Goal: Task Accomplishment & Management: Manage account settings

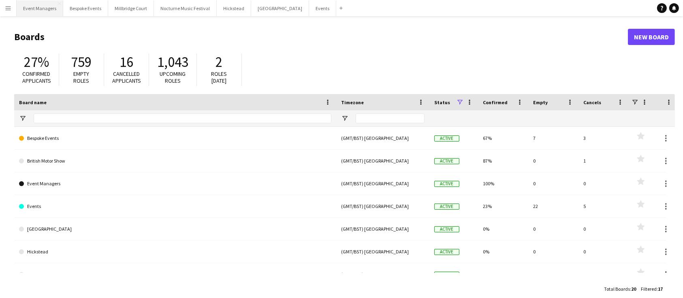
click at [40, 6] on button "Event Managers Close" at bounding box center [40, 8] width 47 height 16
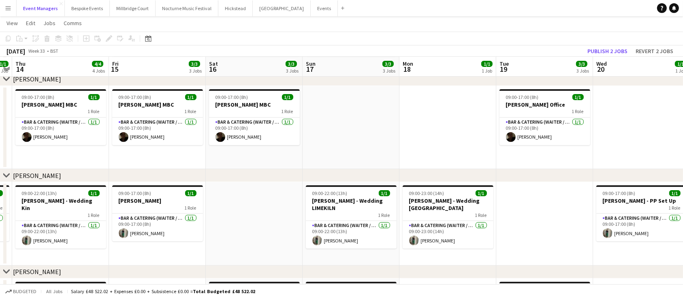
scroll to position [0, 271]
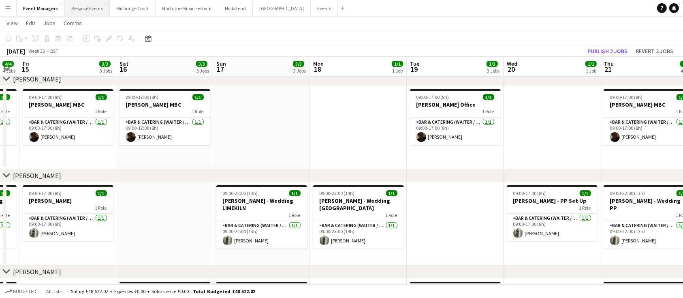
click at [81, 10] on button "Bespoke Events Close" at bounding box center [87, 8] width 45 height 16
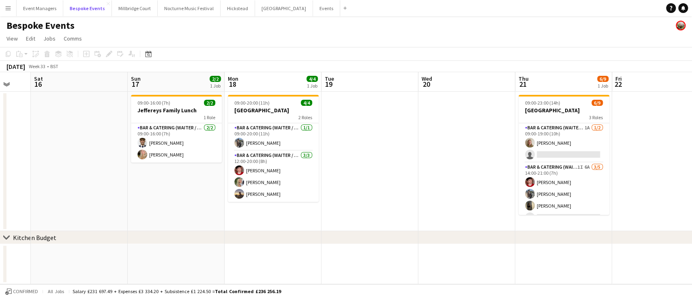
scroll to position [0, 275]
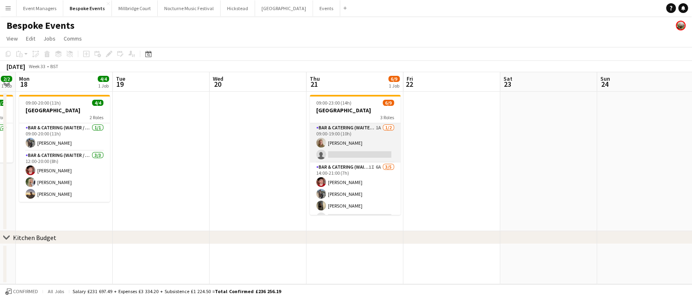
click at [350, 145] on app-card-role "Bar & Catering (Waiter / waitress) 1A [DATE] 09:00-19:00 (10h) [PERSON_NAME] si…" at bounding box center [355, 142] width 91 height 39
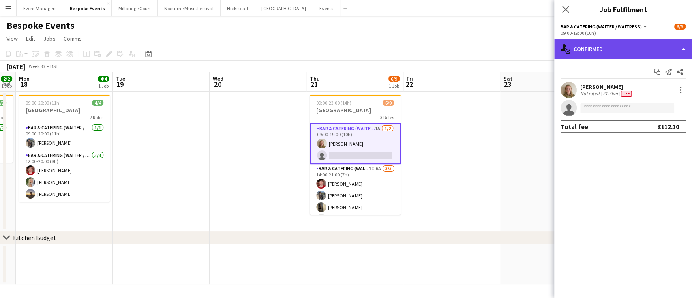
click at [597, 46] on div "single-neutral-actions-check-2 Confirmed" at bounding box center [623, 48] width 138 height 19
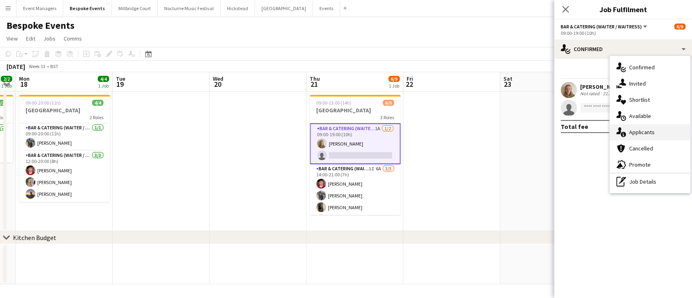
click at [637, 131] on div "single-neutral-actions-information Applicants" at bounding box center [649, 132] width 80 height 16
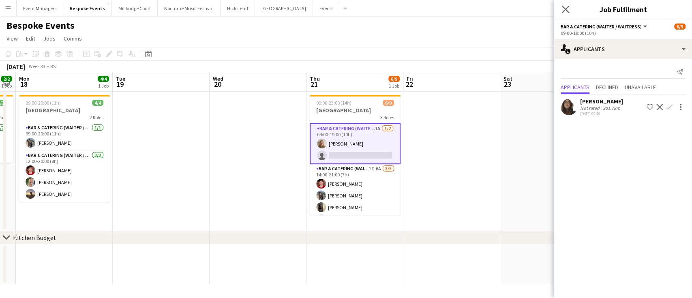
click at [564, 14] on app-icon "Close pop-in" at bounding box center [566, 10] width 12 height 12
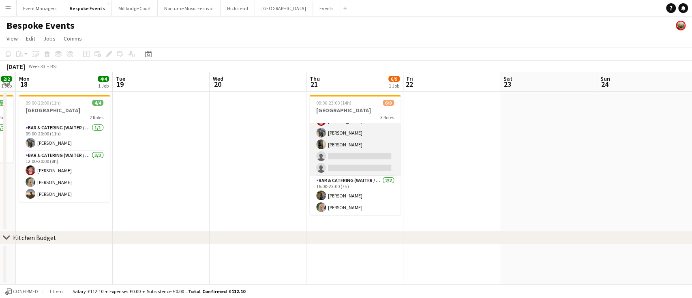
click at [360, 163] on app-card-role "Bar & Catering (Waiter / waitress) 1I 6A [DATE] 14:00-21:00 (7h) [PERSON_NAME] …" at bounding box center [355, 138] width 91 height 75
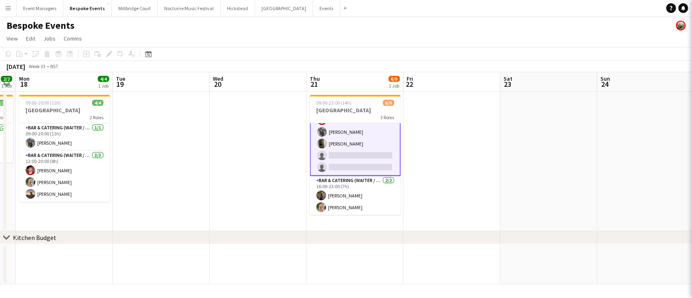
scroll to position [62, 0]
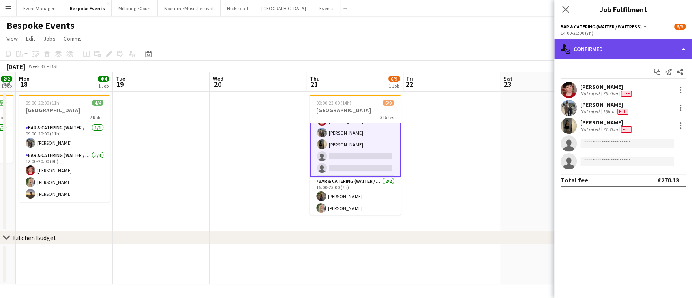
click at [604, 45] on div "single-neutral-actions-check-2 Confirmed" at bounding box center [623, 48] width 138 height 19
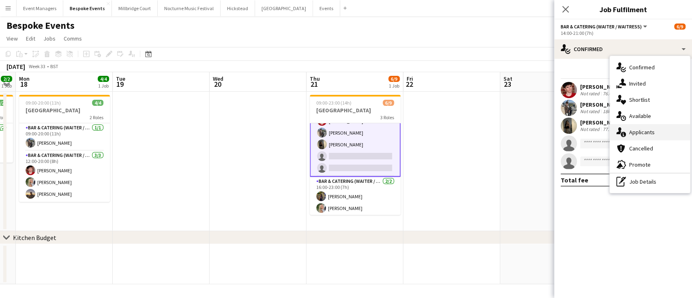
click at [654, 132] on div "single-neutral-actions-information Applicants" at bounding box center [649, 132] width 80 height 16
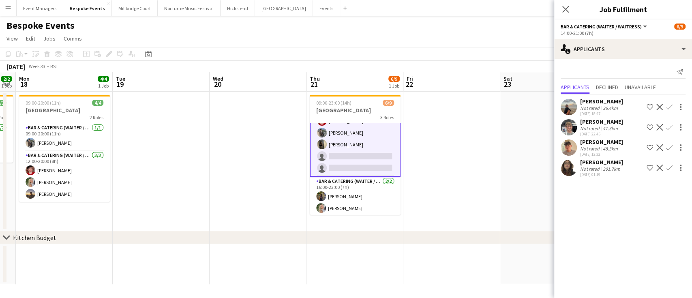
click at [568, 123] on app-user-avatar at bounding box center [568, 127] width 16 height 16
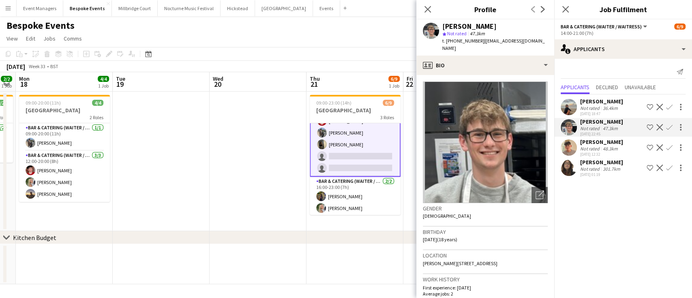
click at [569, 105] on app-user-avatar at bounding box center [568, 107] width 16 height 16
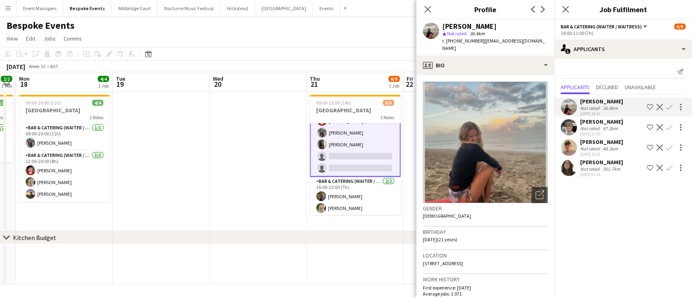
click at [567, 167] on app-user-avatar at bounding box center [568, 168] width 16 height 16
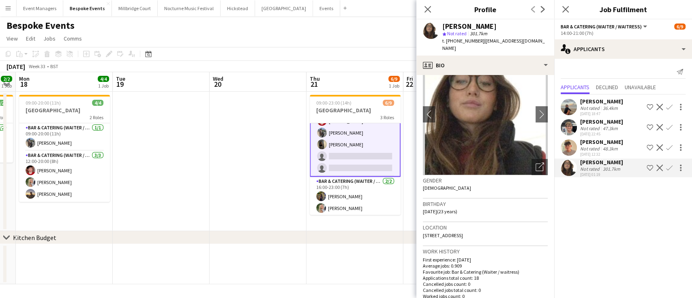
scroll to position [34, 0]
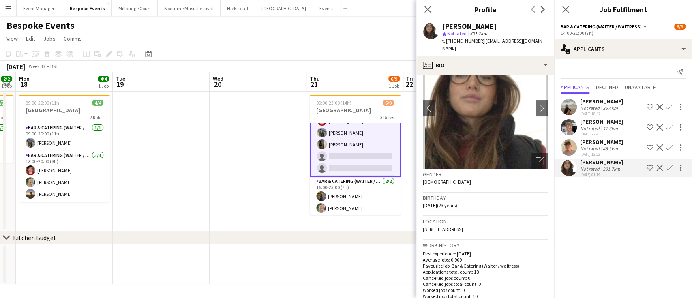
click at [571, 146] on app-user-avatar at bounding box center [568, 147] width 16 height 16
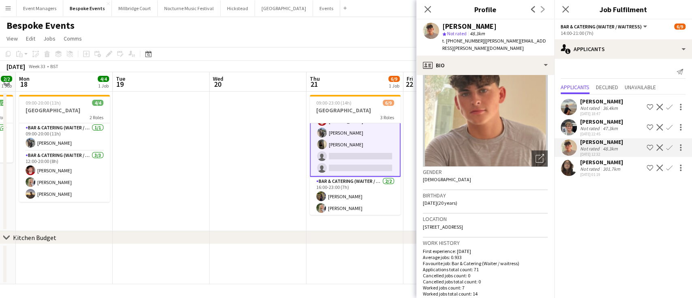
scroll to position [42, 0]
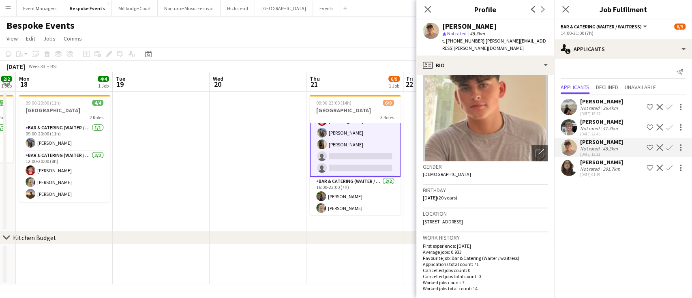
click at [571, 170] on app-user-avatar at bounding box center [568, 168] width 16 height 16
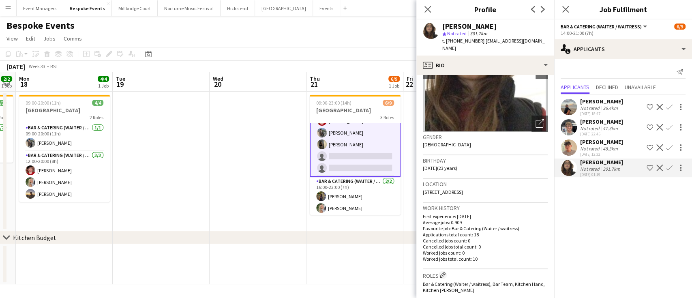
scroll to position [73, 0]
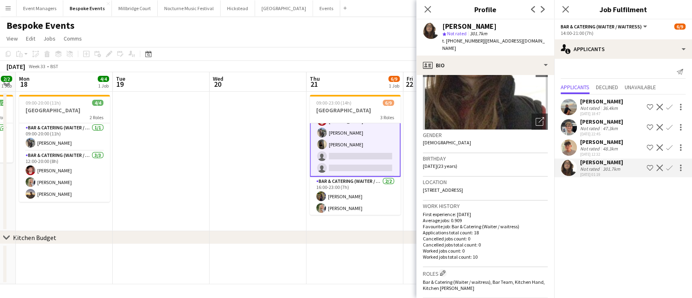
click at [569, 145] on app-user-avatar at bounding box center [568, 147] width 16 height 16
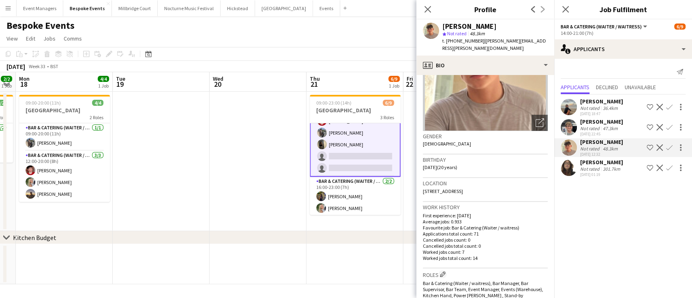
scroll to position [75, 0]
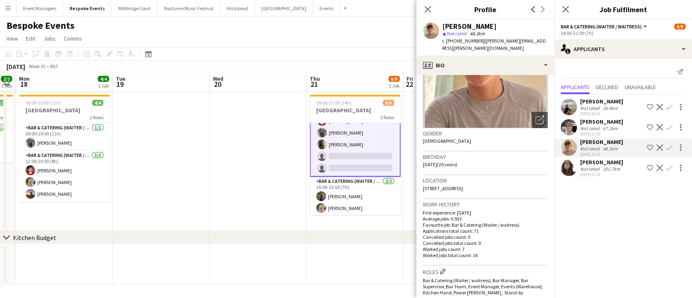
click at [570, 121] on app-user-avatar at bounding box center [568, 127] width 16 height 16
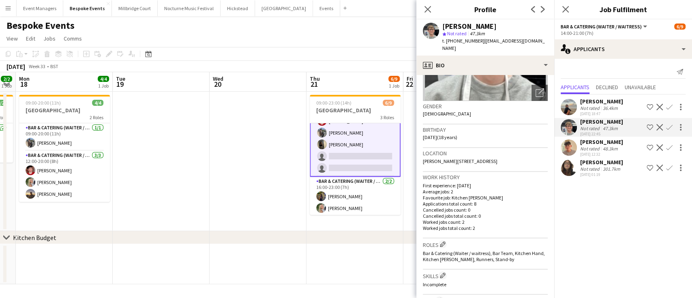
scroll to position [97, 0]
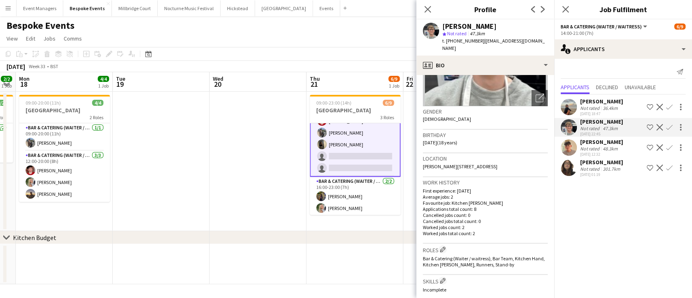
click at [571, 105] on app-user-avatar at bounding box center [568, 107] width 16 height 16
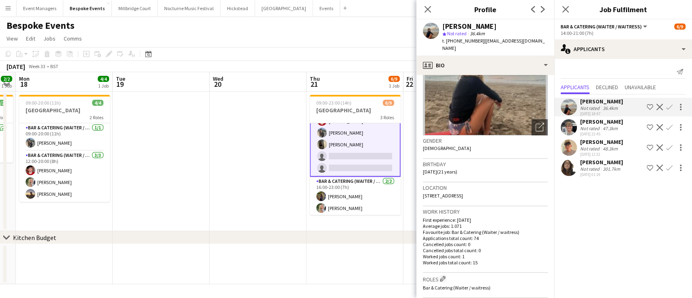
scroll to position [0, 0]
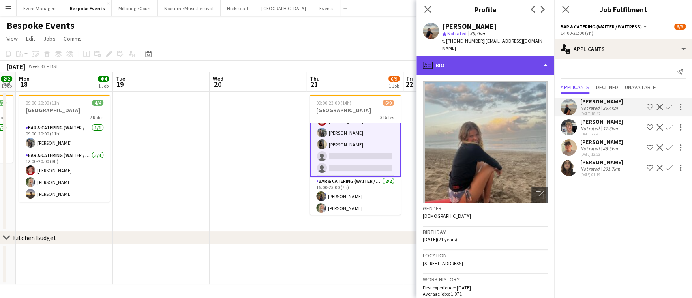
click at [544, 64] on div "profile Bio" at bounding box center [485, 65] width 138 height 19
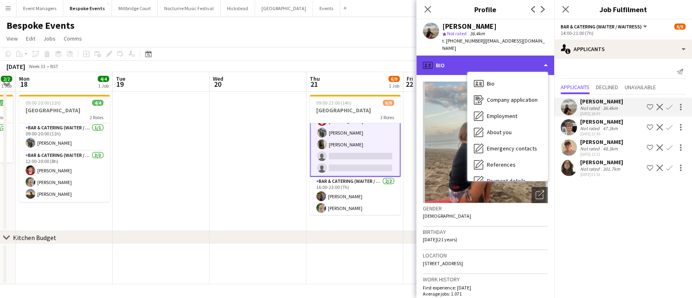
click at [541, 58] on div "profile Bio" at bounding box center [485, 65] width 138 height 19
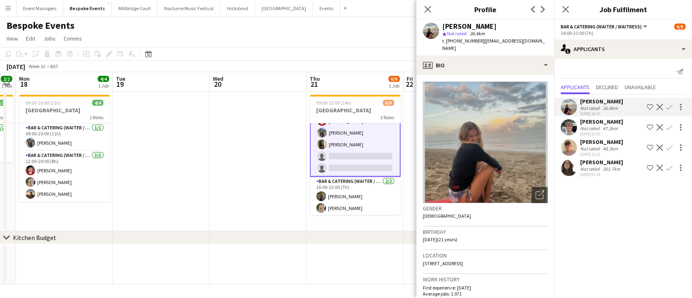
click at [430, 34] on app-user-avatar at bounding box center [431, 31] width 16 height 16
click at [567, 127] on app-user-avatar at bounding box center [568, 127] width 16 height 16
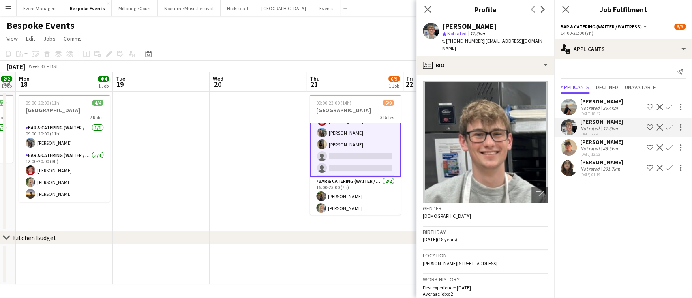
click at [570, 148] on app-user-avatar at bounding box center [568, 147] width 16 height 16
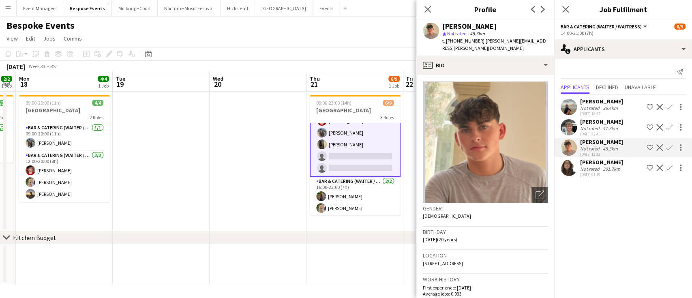
click at [571, 167] on app-user-avatar at bounding box center [568, 168] width 16 height 16
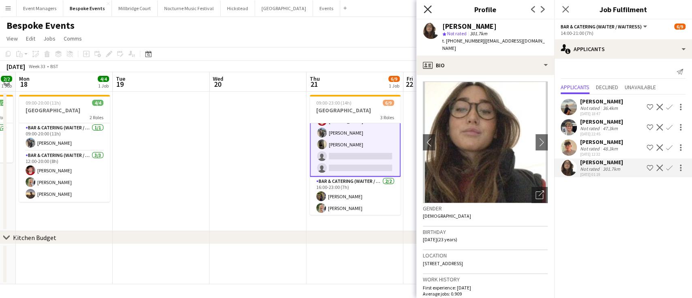
click at [428, 7] on icon "Close pop-in" at bounding box center [427, 9] width 8 height 8
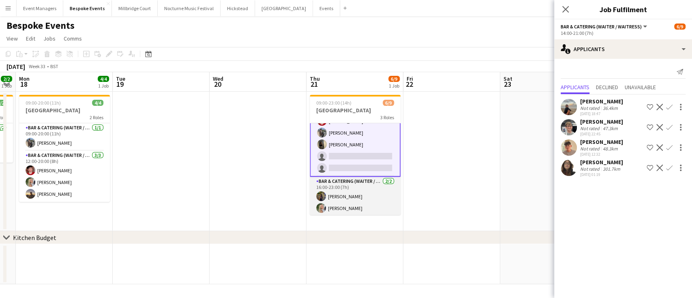
click at [350, 199] on app-card-role "Bar & Catering (Waiter / waitress) [DATE] 16:00-23:00 (7h) [PERSON_NAME] [PERSO…" at bounding box center [355, 196] width 91 height 39
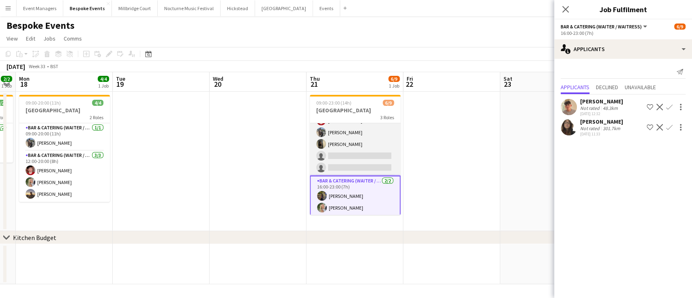
scroll to position [63, 0]
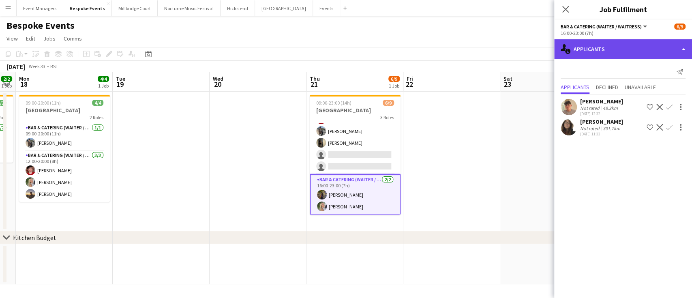
click at [631, 53] on div "single-neutral-actions-information Applicants" at bounding box center [623, 48] width 138 height 19
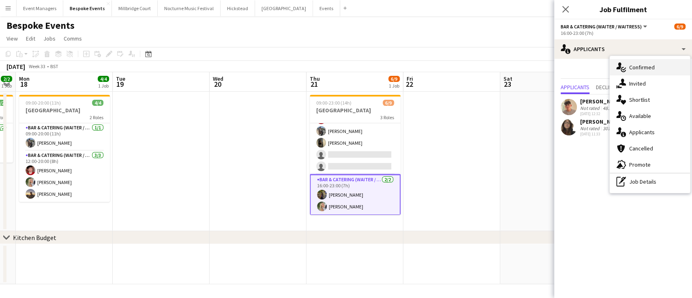
click at [651, 68] on div "single-neutral-actions-check-2 Confirmed" at bounding box center [649, 67] width 80 height 16
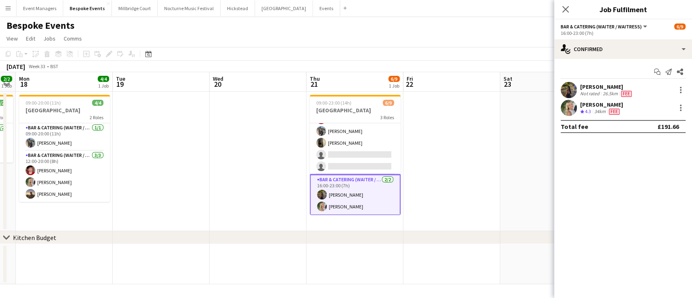
click at [567, 109] on app-user-avatar at bounding box center [568, 108] width 16 height 16
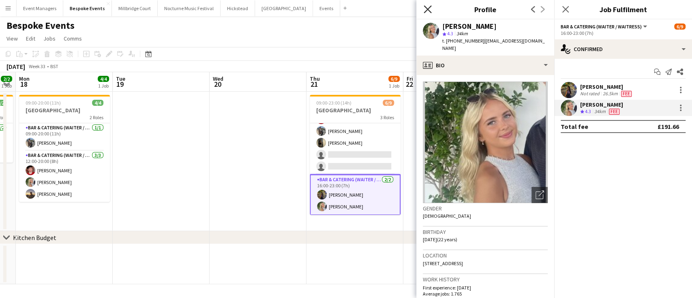
click at [427, 7] on icon "Close pop-in" at bounding box center [427, 9] width 8 height 8
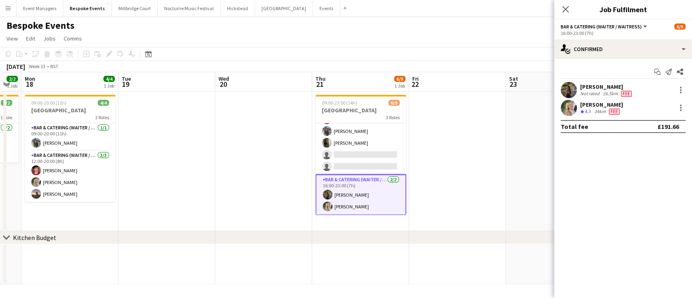
scroll to position [0, 268]
click at [568, 11] on icon "Close pop-in" at bounding box center [565, 9] width 8 height 8
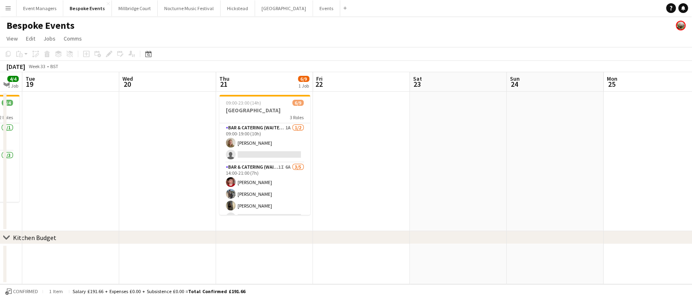
scroll to position [0, 253]
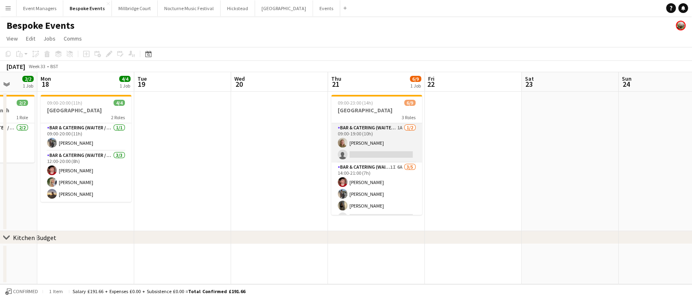
click at [367, 149] on app-card-role "Bar & Catering (Waiter / waitress) 1A [DATE] 09:00-19:00 (10h) [PERSON_NAME] si…" at bounding box center [376, 142] width 91 height 39
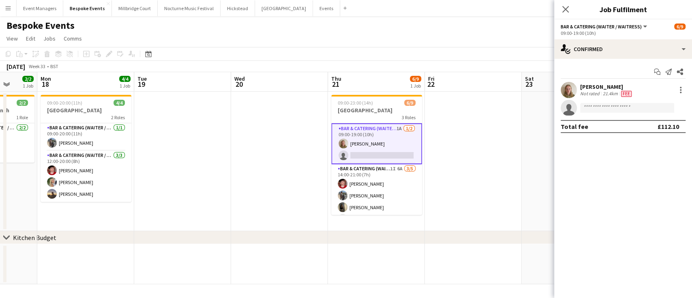
click at [567, 90] on app-user-avatar at bounding box center [568, 90] width 16 height 16
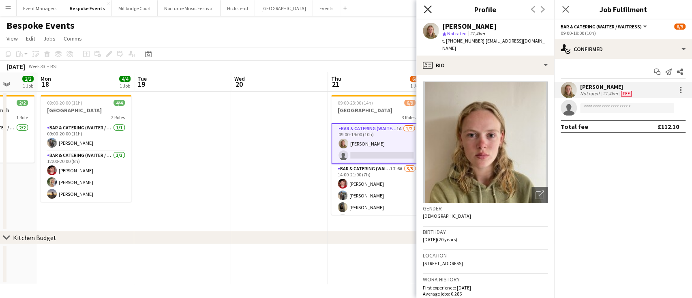
click at [428, 8] on icon "Close pop-in" at bounding box center [427, 9] width 8 height 8
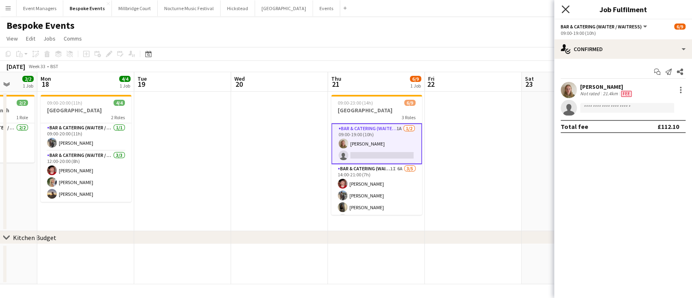
click at [567, 8] on icon "Close pop-in" at bounding box center [565, 9] width 8 height 8
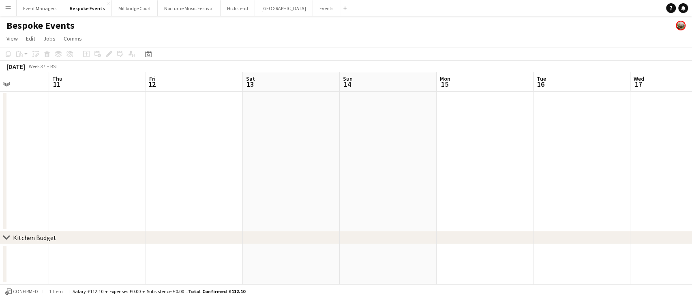
scroll to position [0, 342]
click at [120, 11] on button "[GEOGRAPHIC_DATA]" at bounding box center [135, 8] width 46 height 16
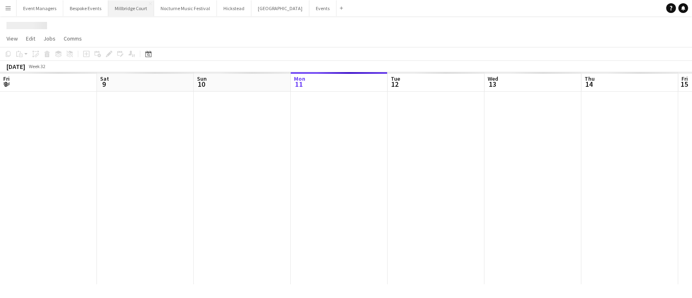
scroll to position [0, 194]
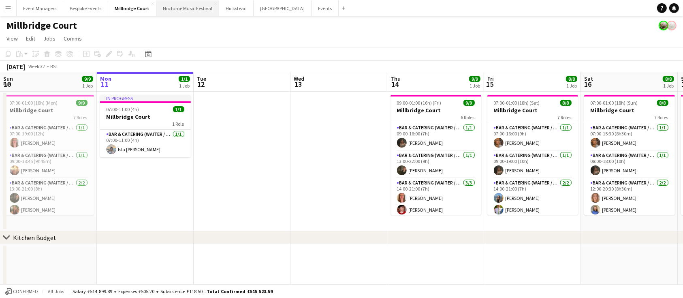
click at [167, 8] on button "Nocturne Music Festival Close" at bounding box center [187, 8] width 63 height 16
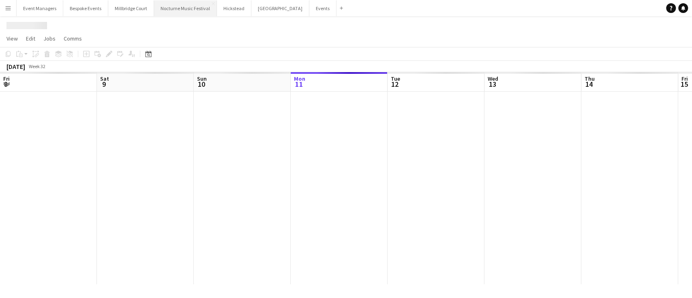
scroll to position [0, 194]
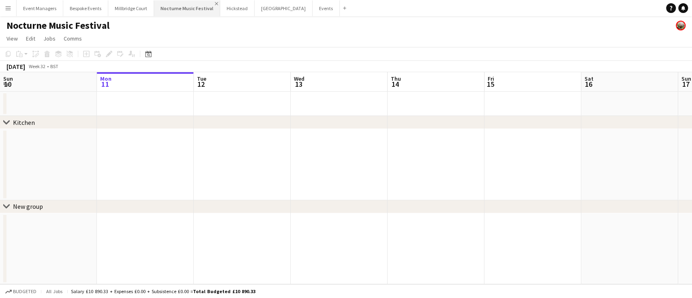
click at [215, 3] on app-icon "Close" at bounding box center [216, 3] width 3 height 3
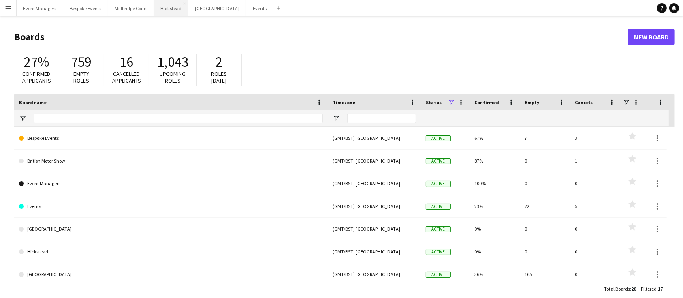
click at [167, 11] on button "Hickstead Close" at bounding box center [171, 8] width 34 height 16
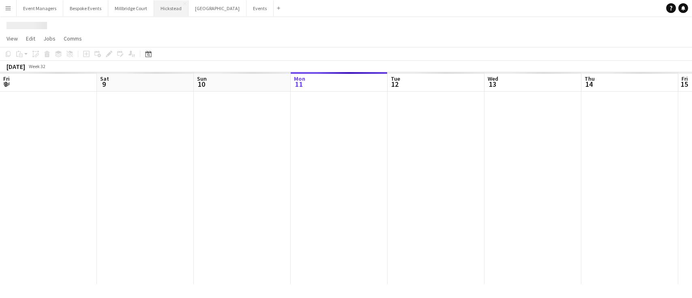
scroll to position [0, 194]
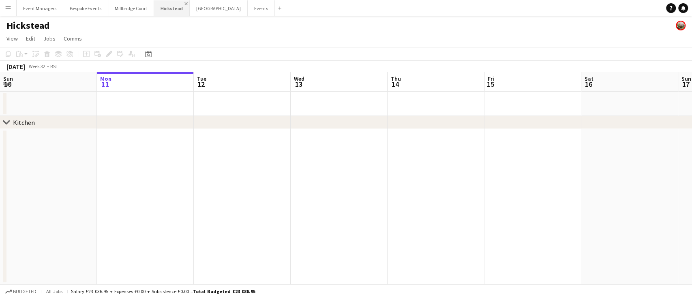
click at [184, 4] on app-icon "Close" at bounding box center [185, 3] width 3 height 3
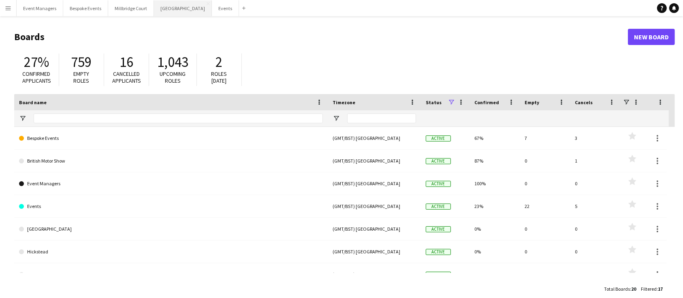
click at [169, 11] on button "[GEOGRAPHIC_DATA] Close" at bounding box center [183, 8] width 58 height 16
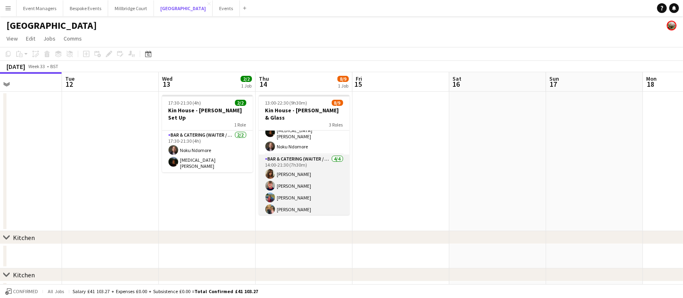
scroll to position [17, 0]
click at [295, 167] on app-card-role "Bar & Catering (Waiter / waitress) [DATE] 14:00-21:30 (7h30m) [PERSON_NAME] [PE…" at bounding box center [304, 186] width 91 height 63
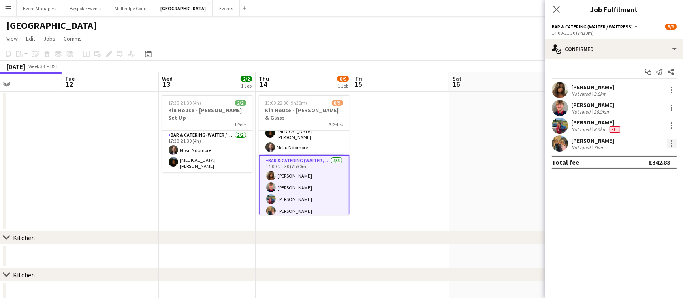
click at [672, 143] on div at bounding box center [672, 144] width 2 height 2
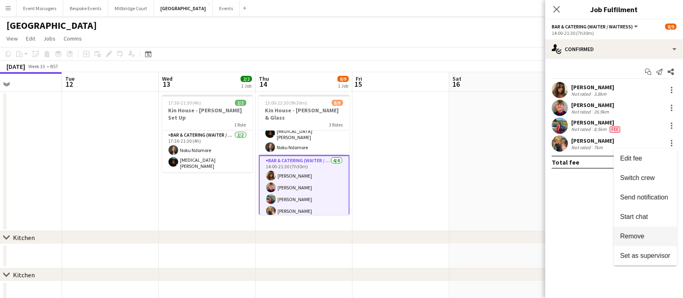
click at [652, 241] on button "Remove" at bounding box center [645, 236] width 63 height 19
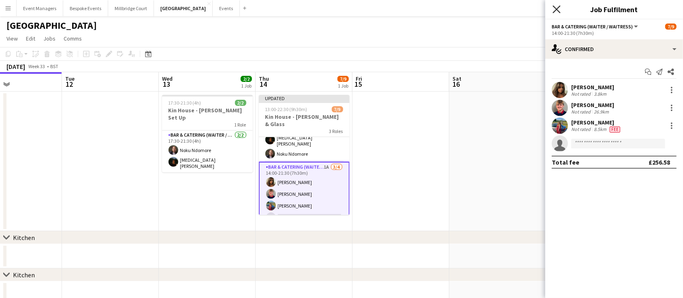
click at [560, 11] on icon "Close pop-in" at bounding box center [557, 9] width 8 height 8
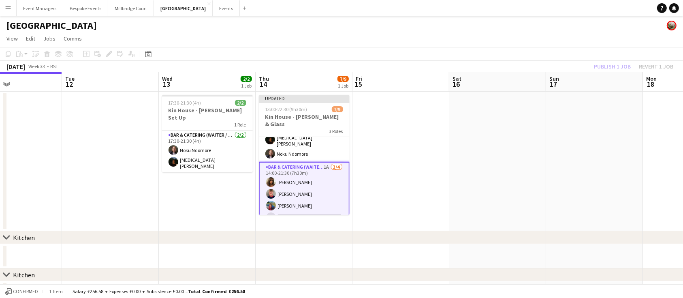
click at [604, 65] on div "Publish 1 job Revert 1 job" at bounding box center [633, 66] width 99 height 11
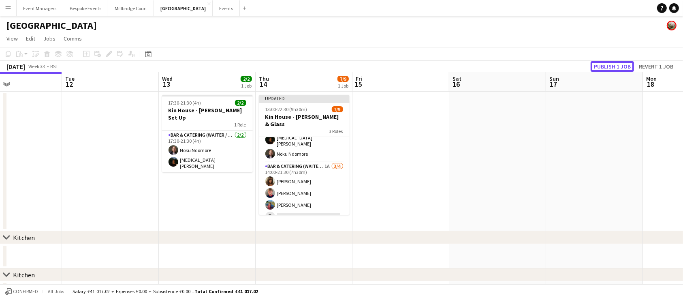
click at [604, 65] on button "Publish 1 job" at bounding box center [612, 66] width 43 height 11
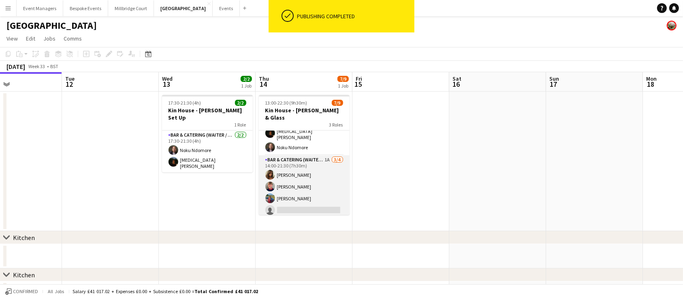
click at [295, 170] on app-card-role "Bar & Catering (Waiter / waitress) 1A [DATE] 14:00-21:30 (7h30m) [PERSON_NAME] …" at bounding box center [304, 186] width 91 height 63
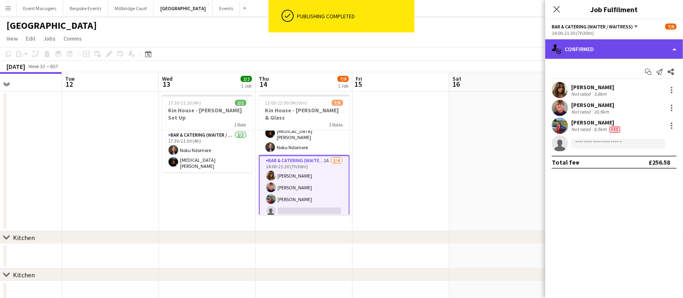
click at [625, 43] on div "single-neutral-actions-check-2 Confirmed" at bounding box center [614, 48] width 138 height 19
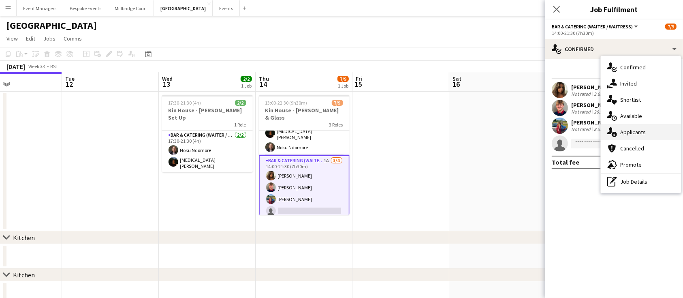
click at [651, 132] on div "single-neutral-actions-information Applicants" at bounding box center [641, 132] width 80 height 16
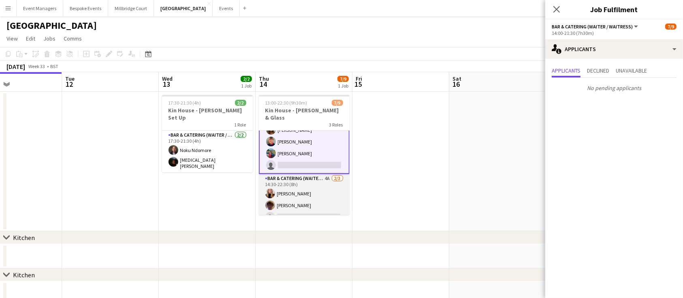
click at [307, 183] on app-card-role "Bar & Catering (Waiter / waitress) 4A [DATE] 14:30-22:30 (8h) [PERSON_NAME] [PE…" at bounding box center [304, 199] width 91 height 51
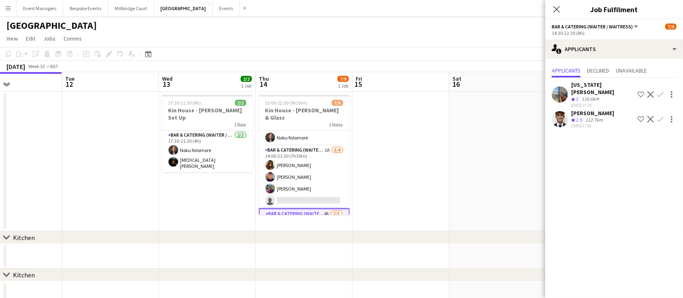
scroll to position [63, 0]
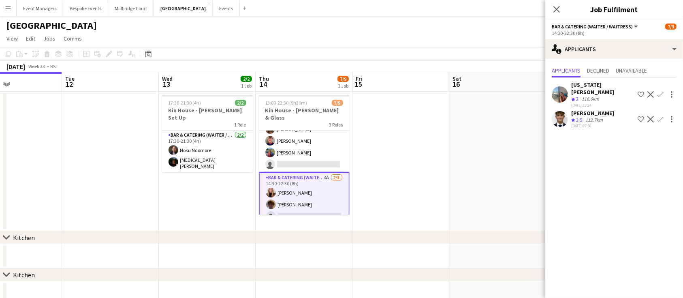
click at [663, 116] on app-icon "Confirm" at bounding box center [660, 119] width 6 height 6
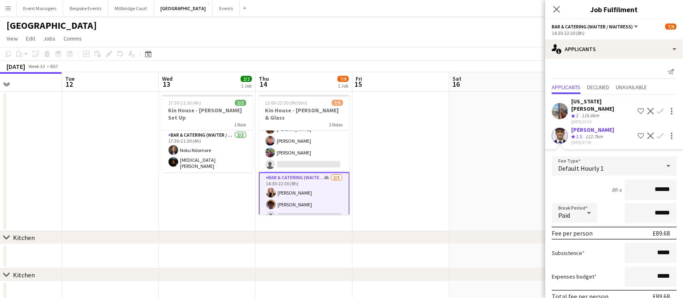
scroll to position [30, 0]
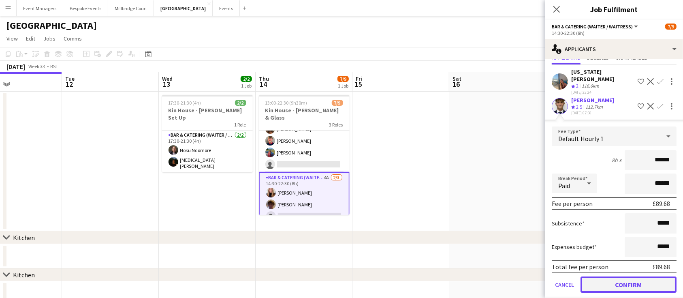
click at [625, 276] on button "Confirm" at bounding box center [629, 284] width 96 height 16
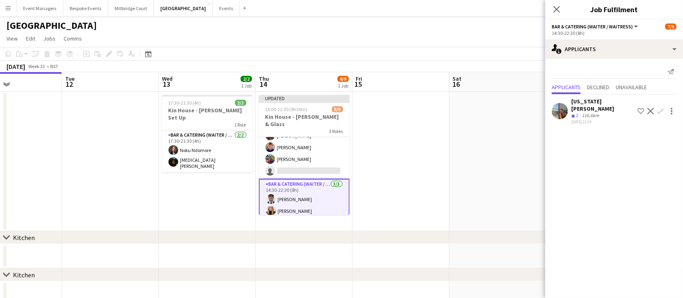
scroll to position [0, 0]
click at [309, 158] on app-card-role "Bar & Catering (Waiter / waitress) 1A [DATE] 14:00-21:30 (7h30m) [PERSON_NAME] …" at bounding box center [304, 147] width 91 height 63
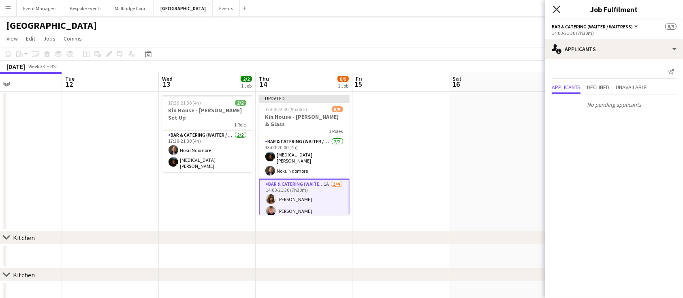
click at [554, 9] on icon "Close pop-in" at bounding box center [557, 9] width 8 height 8
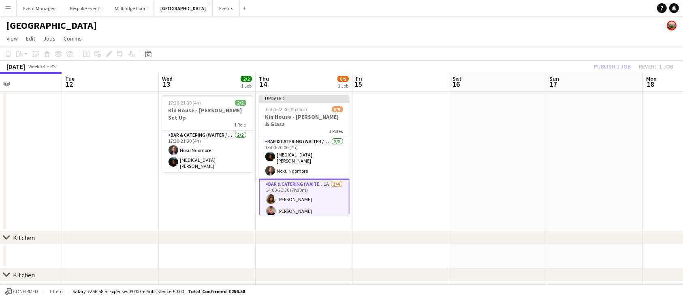
click at [375, 52] on app-toolbar "Copy Paste Paste Ctrl+V Paste with crew Ctrl+Shift+V Paste linked Job [GEOGRAPH…" at bounding box center [341, 54] width 683 height 14
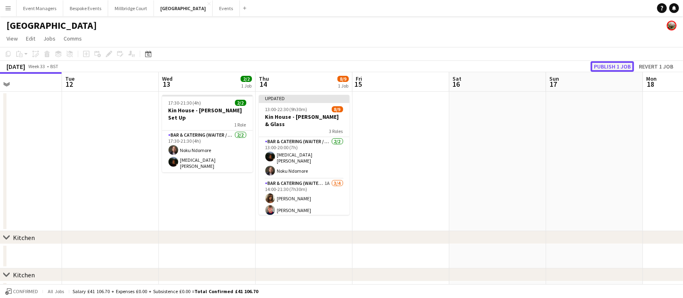
click at [609, 67] on button "Publish 1 job" at bounding box center [612, 66] width 43 height 11
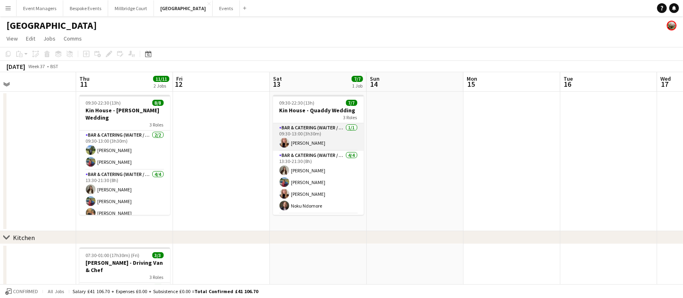
click at [322, 144] on app-card-role "Bar & Catering (Waiter / waitress) [DATE] 09:30-13:00 (3h30m) [PERSON_NAME]" at bounding box center [318, 137] width 91 height 28
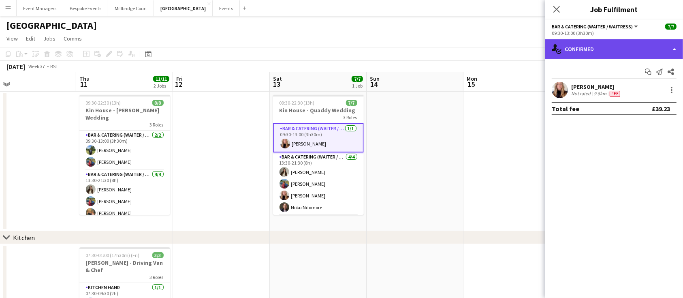
click at [631, 52] on div "single-neutral-actions-check-2 Confirmed" at bounding box center [614, 48] width 138 height 19
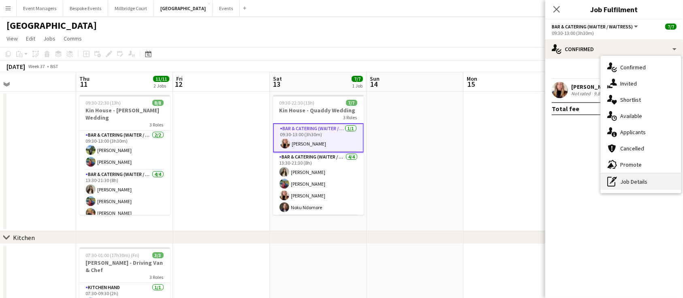
click at [659, 180] on div "pen-write Job Details" at bounding box center [641, 181] width 80 height 16
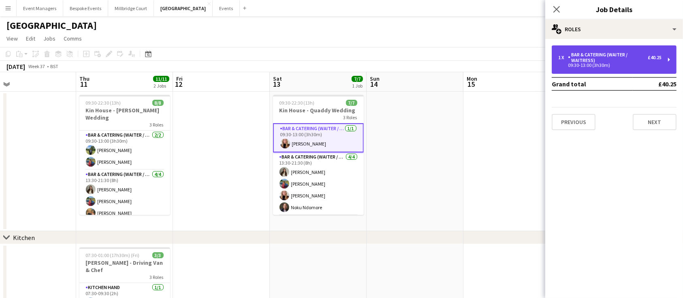
click at [622, 63] on div "09:30-13:00 (3h30m)" at bounding box center [609, 65] width 103 height 4
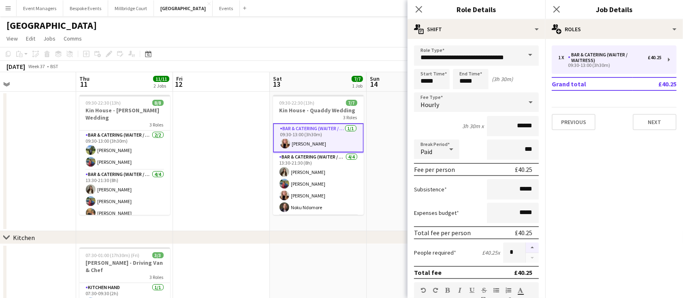
click at [526, 245] on button "button" at bounding box center [532, 247] width 13 height 11
type input "*"
click at [437, 76] on input "*****" at bounding box center [432, 79] width 36 height 20
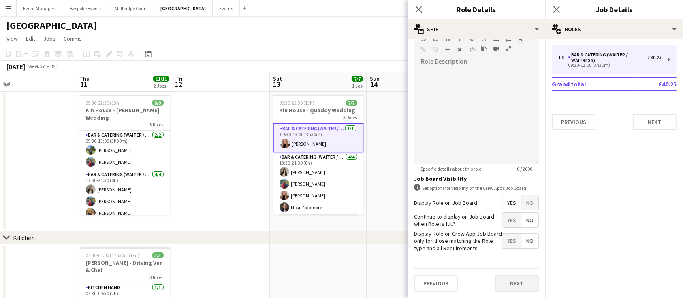
type input "*****"
click at [510, 284] on button "Next" at bounding box center [517, 283] width 44 height 16
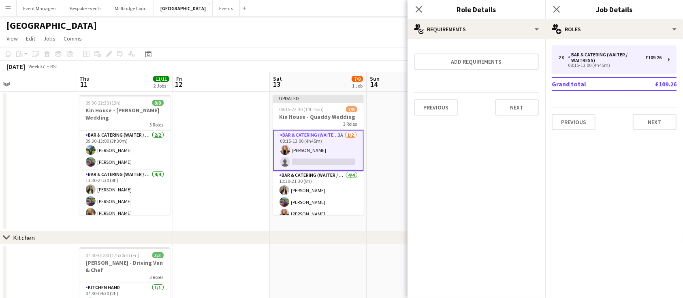
scroll to position [0, 0]
click at [558, 8] on icon at bounding box center [557, 9] width 8 height 8
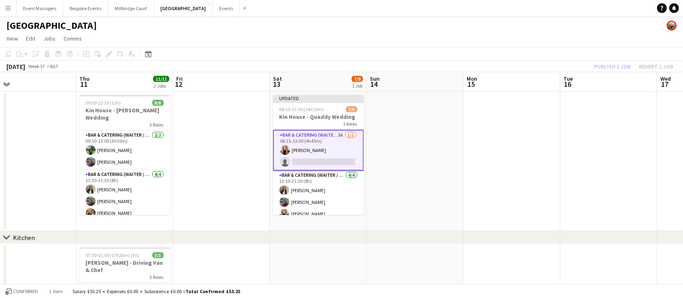
click at [618, 68] on div "Publish 1 job Revert 1 job" at bounding box center [633, 66] width 99 height 11
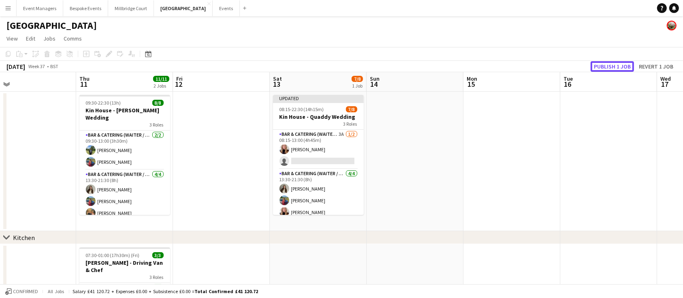
click at [618, 68] on button "Publish 1 job" at bounding box center [612, 66] width 43 height 11
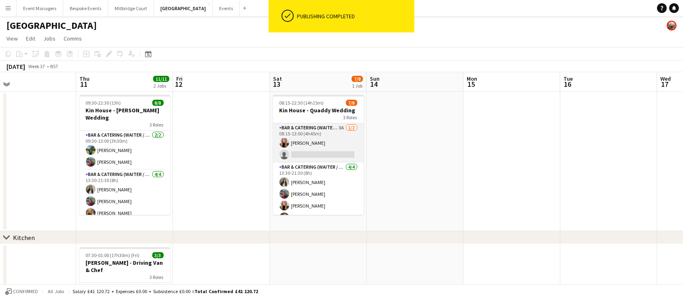
click at [316, 143] on app-card-role "Bar & Catering (Waiter / waitress) 3A [DATE] 08:15-13:00 (4h45m) [PERSON_NAME] …" at bounding box center [318, 142] width 91 height 39
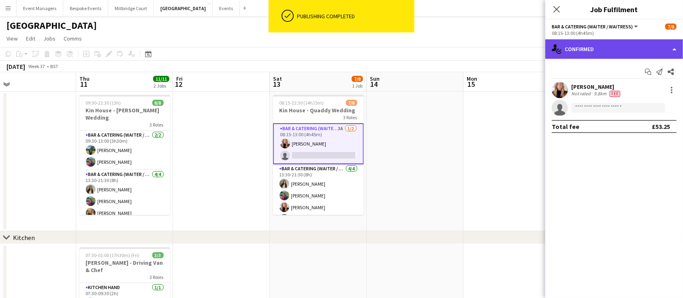
click at [611, 50] on div "single-neutral-actions-check-2 Confirmed" at bounding box center [614, 48] width 138 height 19
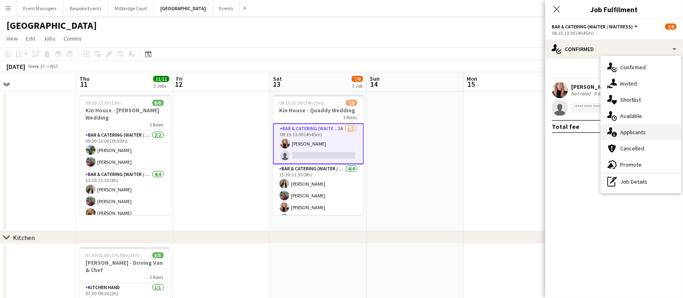
click at [640, 135] on div "single-neutral-actions-information Applicants" at bounding box center [641, 132] width 80 height 16
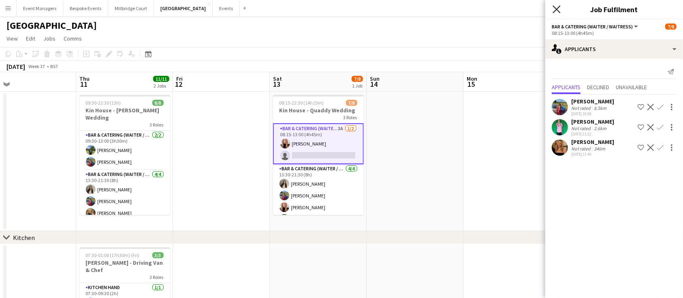
click at [557, 8] on icon "Close pop-in" at bounding box center [557, 9] width 8 height 8
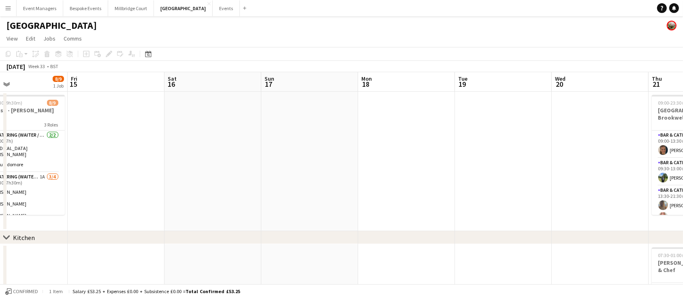
scroll to position [0, 198]
